Goal: Task Accomplishment & Management: Complete application form

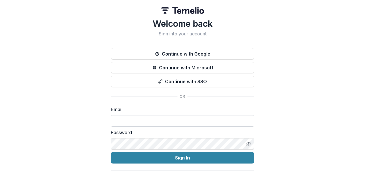
click at [168, 119] on input at bounding box center [183, 120] width 144 height 11
type input "**********"
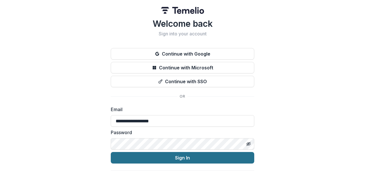
click at [171, 155] on button "Sign In" at bounding box center [183, 157] width 144 height 11
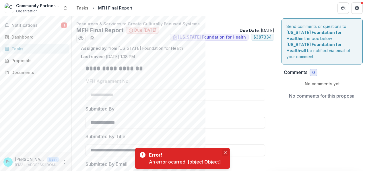
click at [225, 152] on icon "Close" at bounding box center [225, 152] width 3 height 3
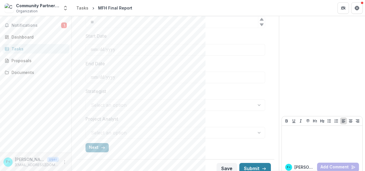
scroll to position [245, 0]
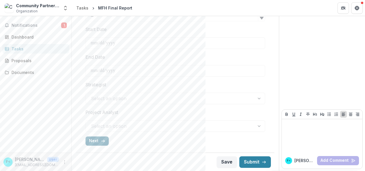
click at [90, 139] on button "Next" at bounding box center [97, 140] width 23 height 9
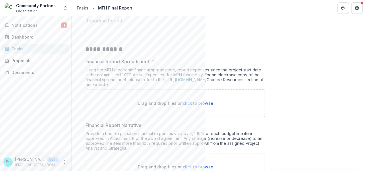
scroll to position [88, 0]
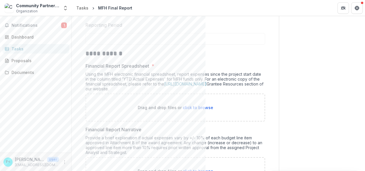
click at [194, 105] on span "click to browse" at bounding box center [198, 107] width 30 height 5
type input "**********"
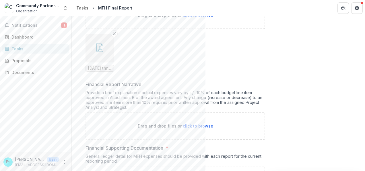
scroll to position [187, 0]
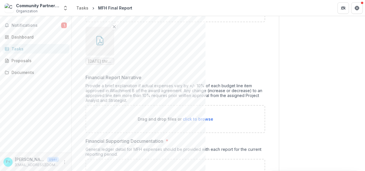
click at [184, 117] on span "click to browse" at bounding box center [198, 118] width 30 height 5
type input "**********"
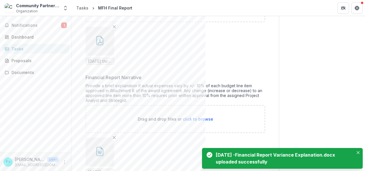
click at [291, 106] on div "Send comments or questions to Missouri Foundation for Health in the box below. …" at bounding box center [322, 164] width 86 height 670
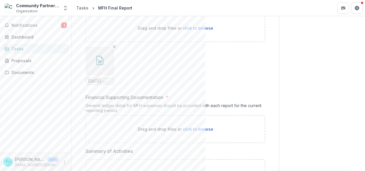
scroll to position [281, 0]
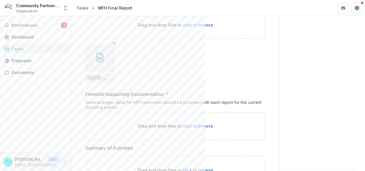
click at [201, 123] on span "click to browse" at bounding box center [198, 125] width 30 height 5
type input "**********"
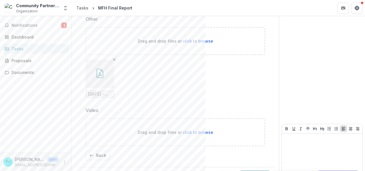
scroll to position [561, 0]
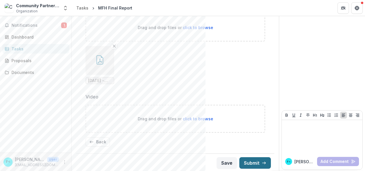
click at [252, 161] on button "Submit" at bounding box center [255, 162] width 32 height 11
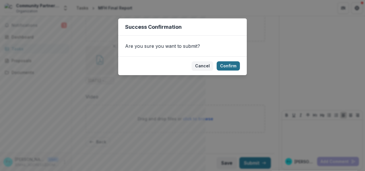
click at [227, 65] on button "Confirm" at bounding box center [228, 65] width 23 height 9
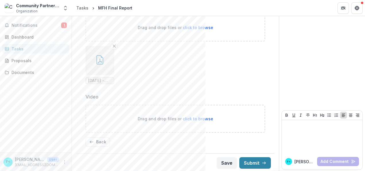
scroll to position [564, 0]
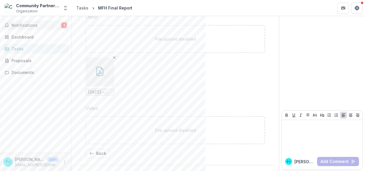
click at [32, 25] on span "Notifications" at bounding box center [36, 25] width 50 height 5
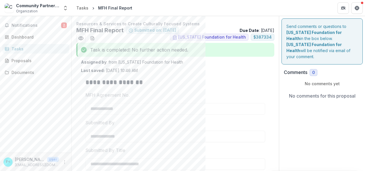
click at [303, 92] on p "No comments for this proposal" at bounding box center [322, 95] width 67 height 7
click at [311, 80] on p "No comments yet" at bounding box center [322, 83] width 77 height 6
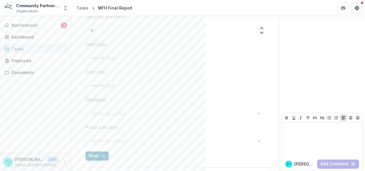
scroll to position [247, 0]
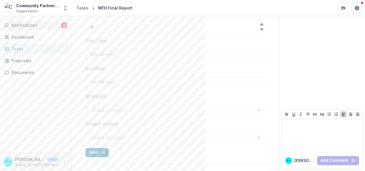
click at [20, 25] on span "Notifications" at bounding box center [36, 25] width 50 height 5
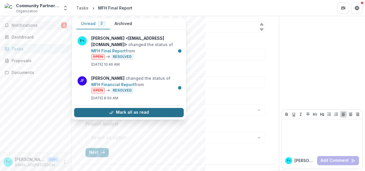
click at [120, 111] on button "Mark all as read" at bounding box center [129, 112] width 110 height 9
